Goal: Browse casually

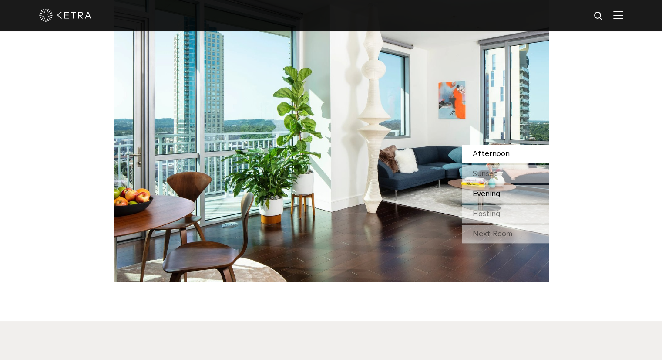
scroll to position [784, 0]
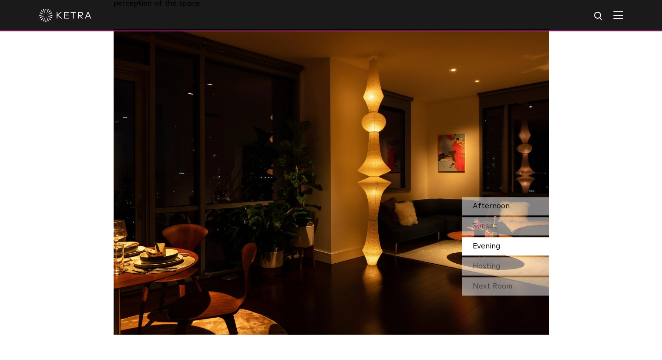
click at [491, 197] on div "Afternoon" at bounding box center [505, 206] width 87 height 18
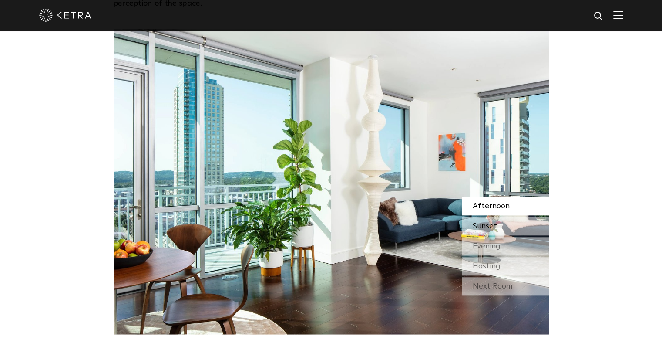
click at [494, 222] on span "Sunset" at bounding box center [485, 226] width 24 height 8
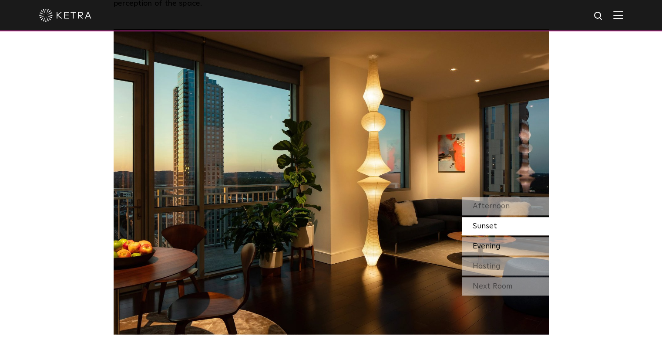
click at [495, 242] on span "Evening" at bounding box center [487, 246] width 28 height 8
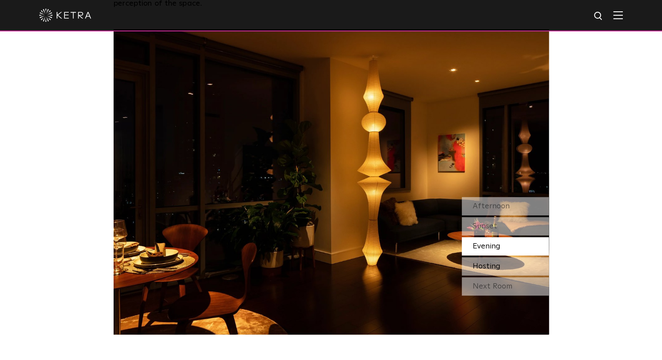
click at [493, 262] on span "Hosting" at bounding box center [487, 266] width 28 height 8
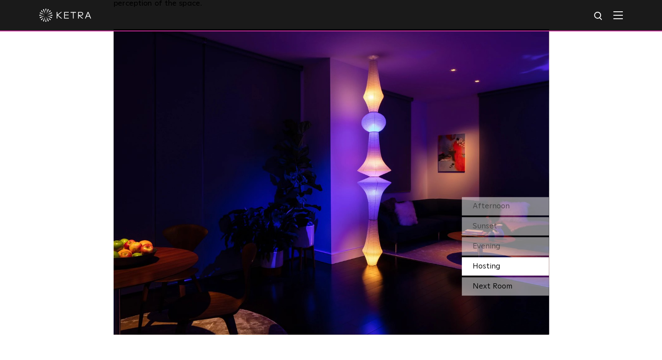
click at [496, 277] on div "Next Room" at bounding box center [505, 286] width 87 height 18
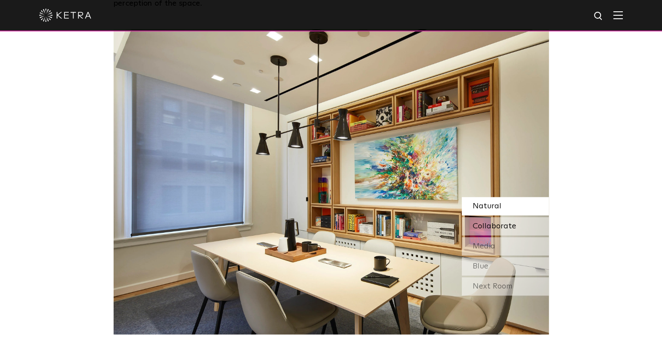
click at [488, 222] on span "Collaborate" at bounding box center [495, 226] width 44 height 8
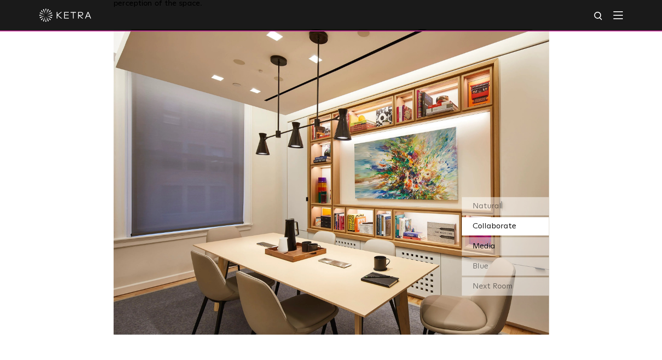
click at [491, 242] on span "Media" at bounding box center [484, 246] width 23 height 8
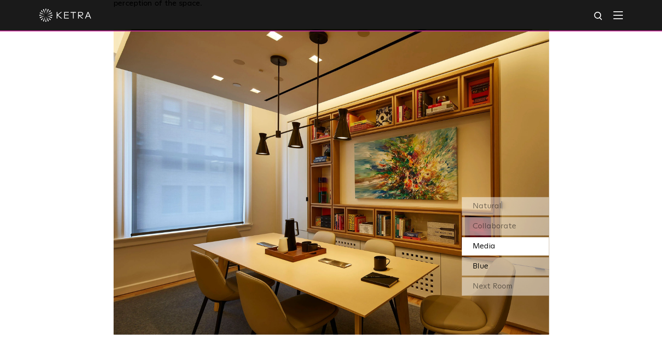
click at [494, 257] on div "Blue" at bounding box center [505, 266] width 87 height 18
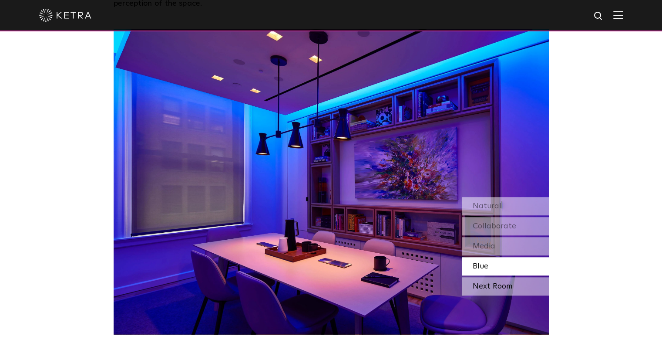
click at [496, 277] on div "Next Room" at bounding box center [505, 286] width 87 height 18
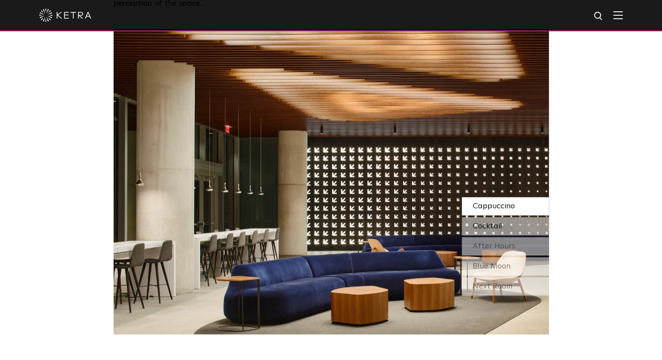
click at [486, 222] on span "Cocktail" at bounding box center [488, 226] width 30 height 8
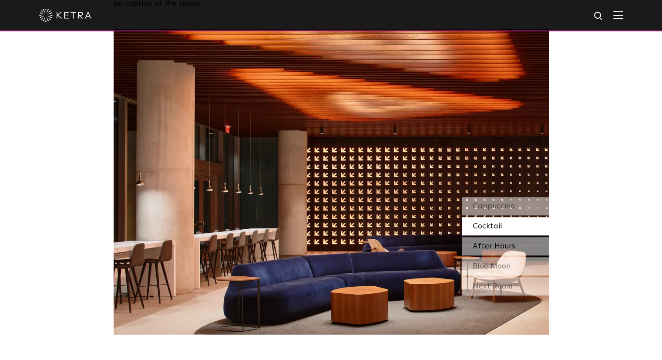
click at [489, 242] on span "After Hours" at bounding box center [494, 246] width 43 height 8
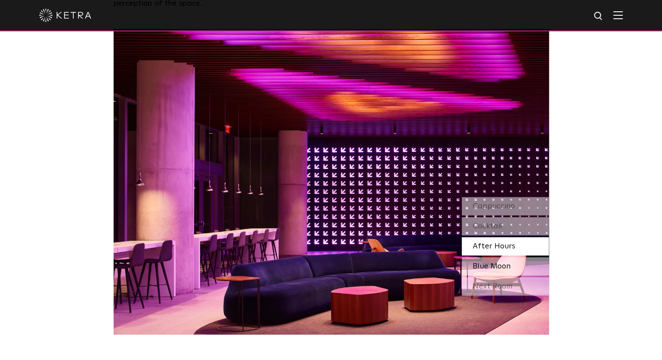
click at [494, 262] on span "Blue Moon" at bounding box center [492, 266] width 38 height 8
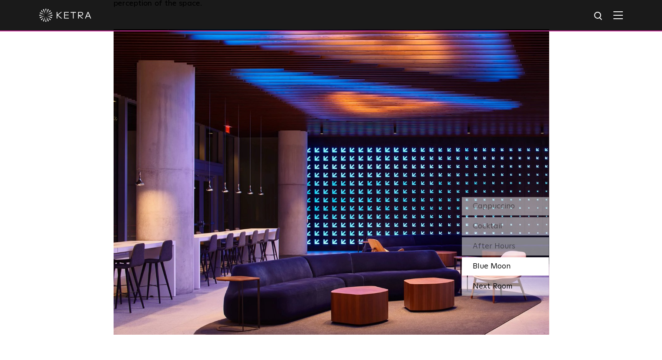
click at [494, 277] on div "Next Room" at bounding box center [505, 286] width 87 height 18
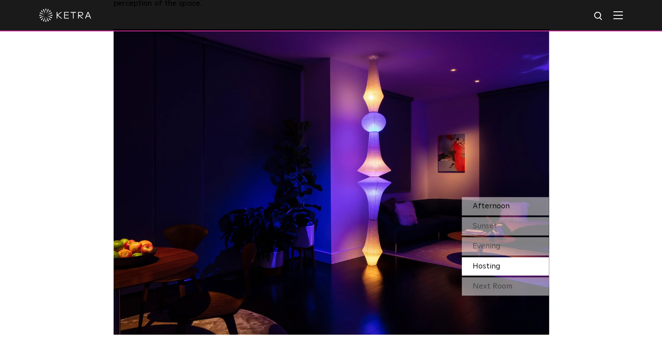
click at [495, 202] on span "Afternoon" at bounding box center [491, 206] width 37 height 8
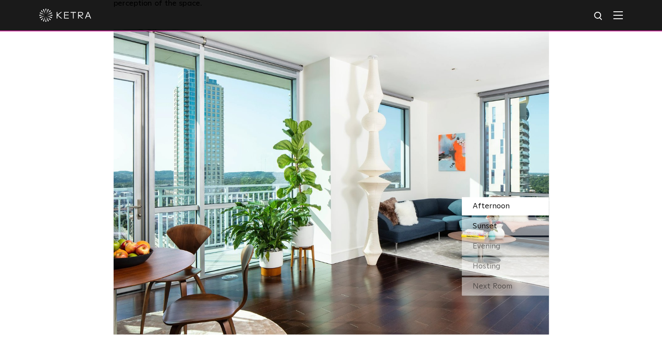
click at [496, 222] on span "Sunset" at bounding box center [485, 226] width 24 height 8
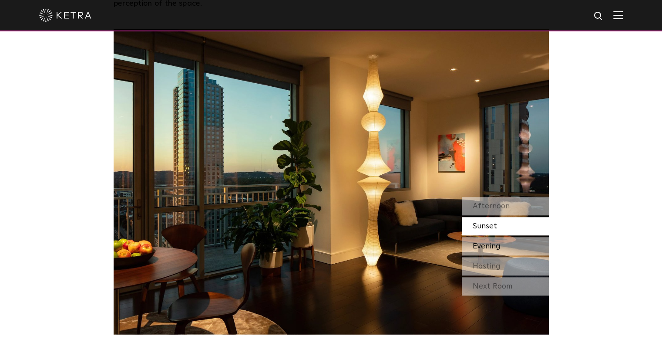
click at [493, 242] on span "Evening" at bounding box center [487, 246] width 28 height 8
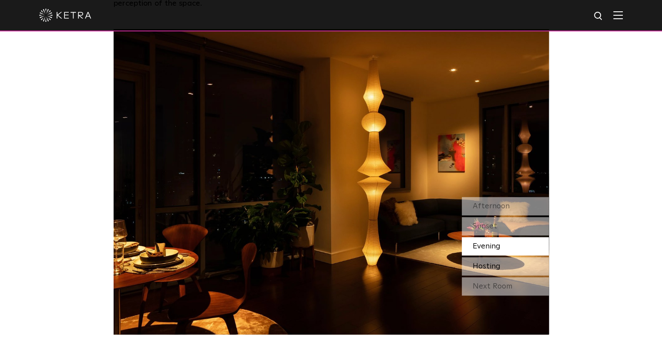
click at [502, 257] on div "Hosting" at bounding box center [505, 266] width 87 height 18
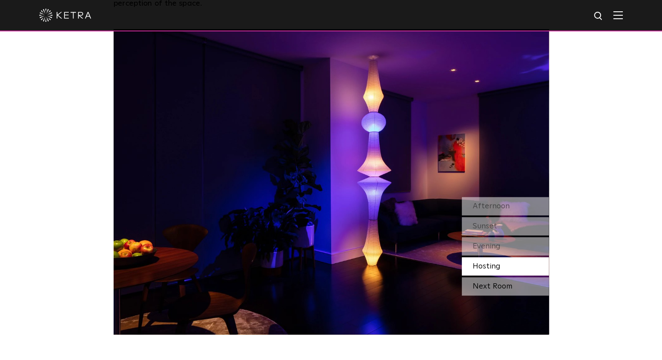
click at [489, 277] on div "Next Room" at bounding box center [505, 286] width 87 height 18
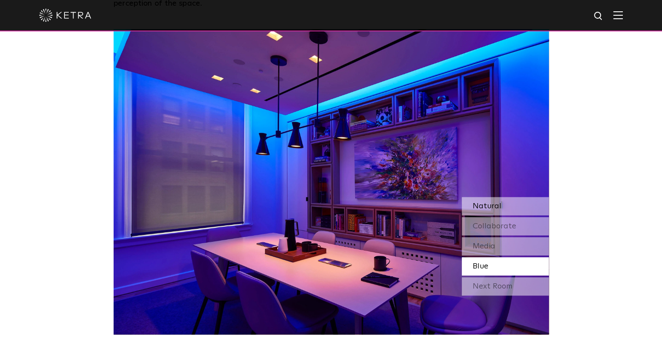
click at [482, 202] on span "Natural" at bounding box center [487, 206] width 29 height 8
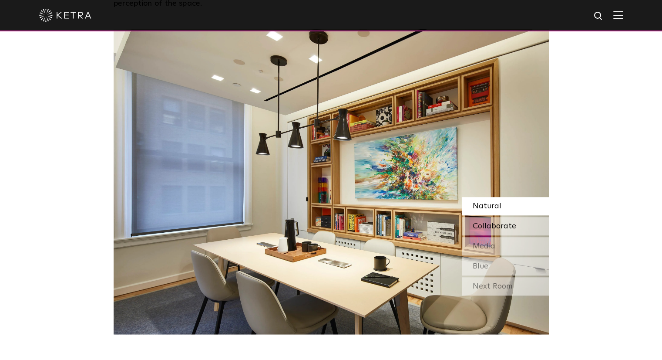
click at [488, 222] on span "Collaborate" at bounding box center [495, 226] width 44 height 8
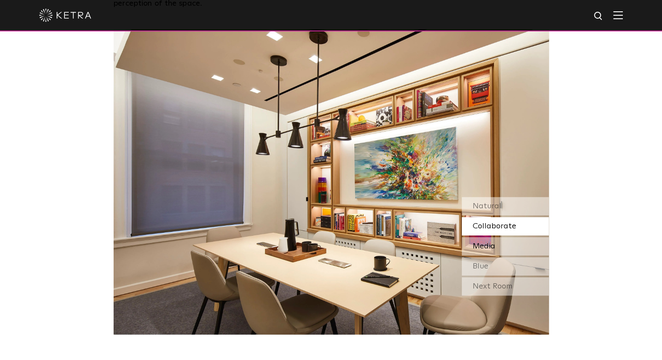
click at [488, 242] on span "Media" at bounding box center [484, 246] width 23 height 8
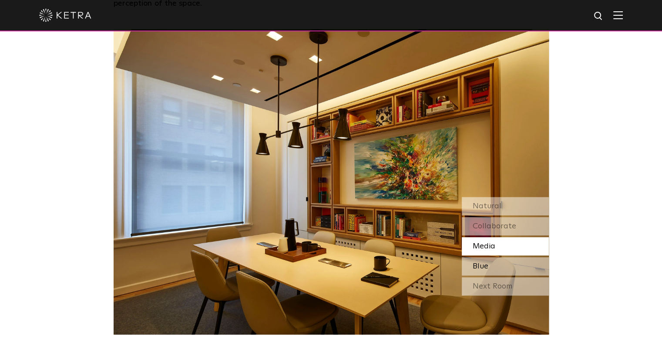
click at [486, 257] on div "Blue" at bounding box center [505, 266] width 87 height 18
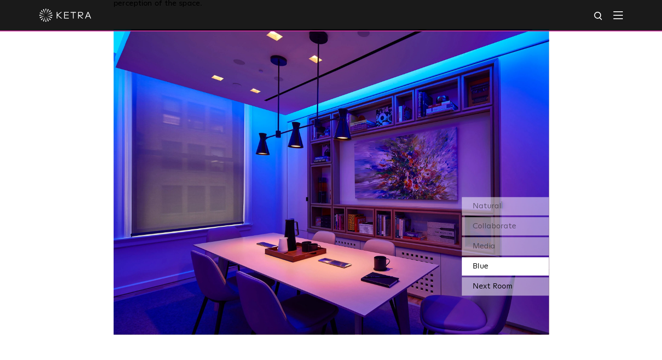
click at [506, 277] on div "Next Room" at bounding box center [505, 286] width 87 height 18
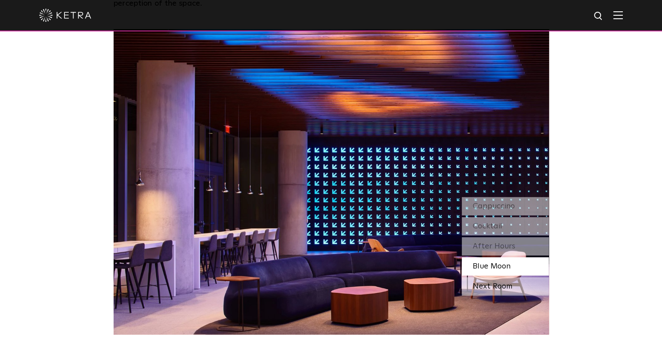
click at [503, 277] on div "Next Room" at bounding box center [505, 286] width 87 height 18
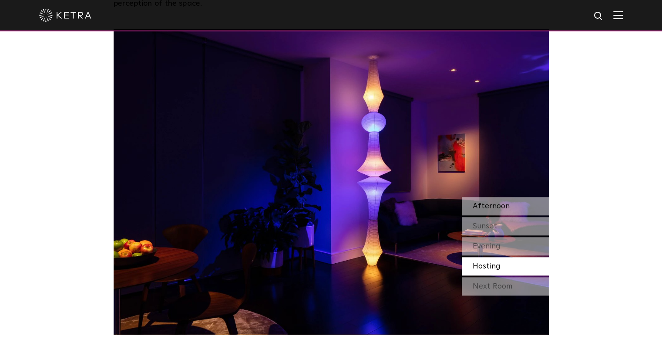
click at [489, 202] on span "Afternoon" at bounding box center [491, 206] width 37 height 8
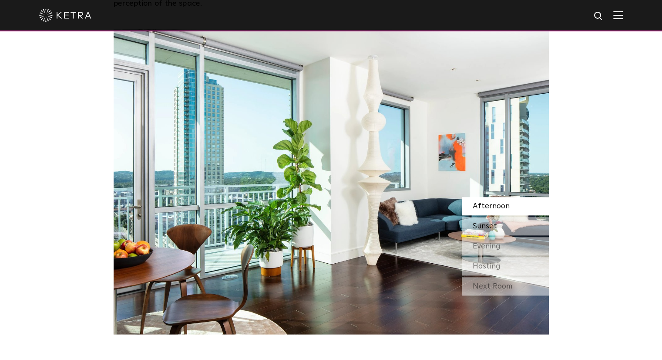
click at [483, 222] on span "Sunset" at bounding box center [485, 226] width 24 height 8
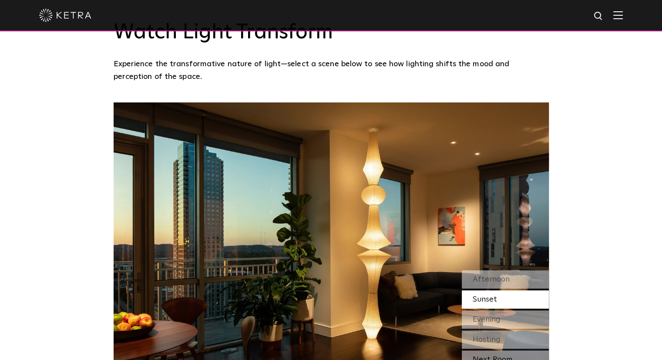
scroll to position [785, 0]
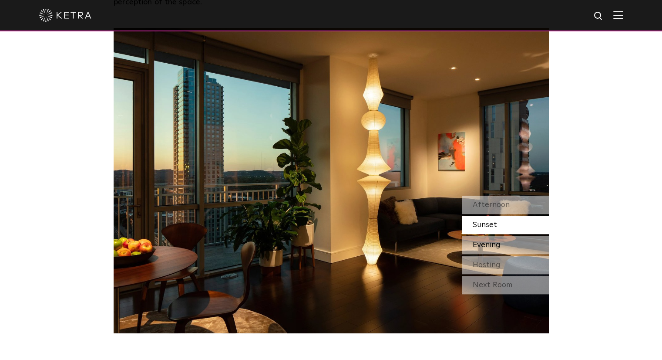
click at [489, 241] on span "Evening" at bounding box center [487, 245] width 28 height 8
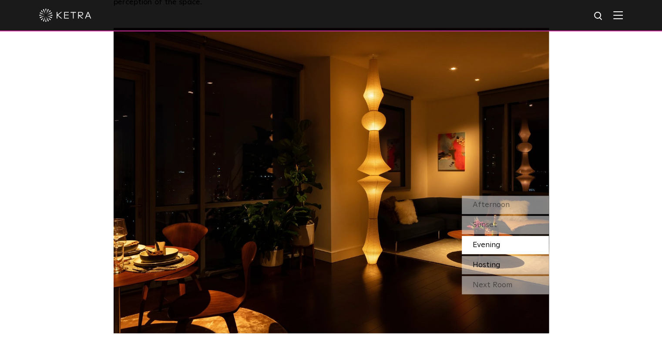
click at [491, 261] on span "Hosting" at bounding box center [487, 265] width 28 height 8
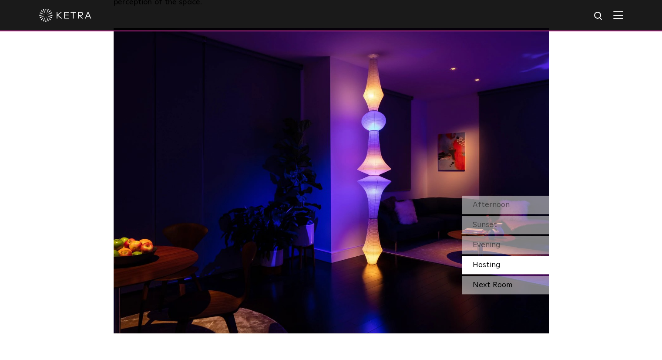
click at [492, 276] on div "Next Room" at bounding box center [505, 285] width 87 height 18
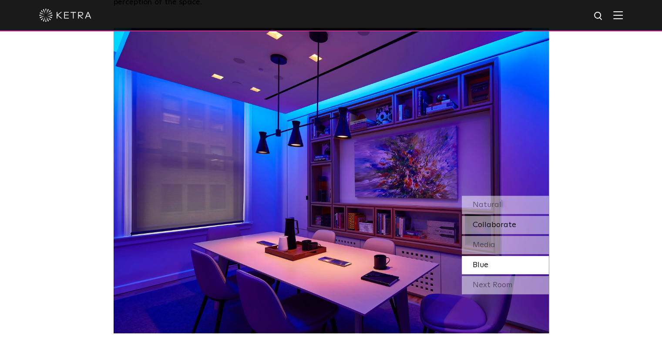
click at [489, 221] on span "Collaborate" at bounding box center [495, 225] width 44 height 8
